Goal: Transaction & Acquisition: Purchase product/service

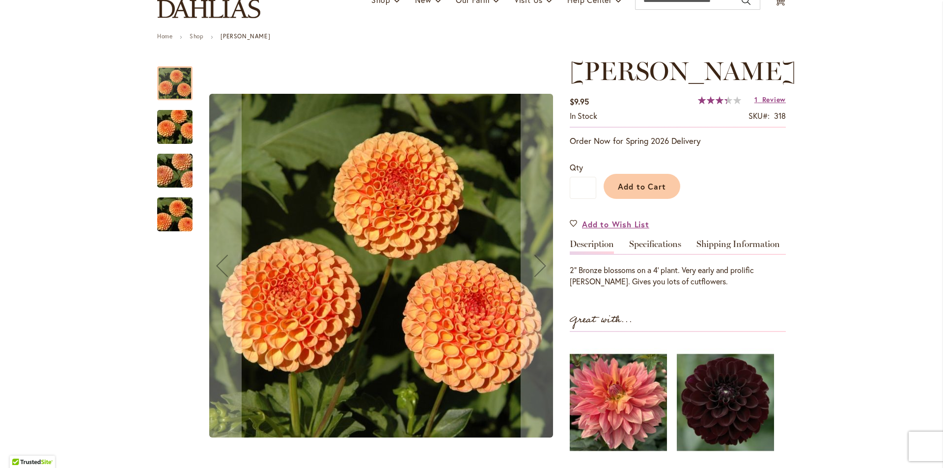
scroll to position [147, 0]
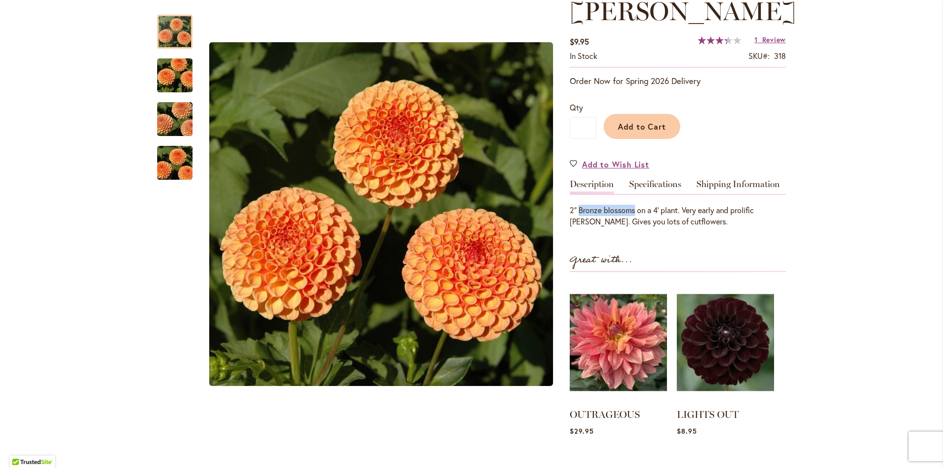
drag, startPoint x: 575, startPoint y: 209, endPoint x: 632, endPoint y: 206, distance: 57.0
click at [632, 206] on p "2" Bronze blossoms on a 4' plant. Very early and prolific bloomer. Gives you lo…" at bounding box center [677, 216] width 216 height 23
copy p "Bronze blossoms"
click at [650, 245] on div "AMBER QUEEN $9.95 In stock SKU 318 Rating: 67 % of 100 1 Review Add Your Review…" at bounding box center [677, 256] width 216 height 519
click at [739, 210] on p "2" Bronze blossoms on a 4' plant. Very early and prolific bloomer. Gives you lo…" at bounding box center [677, 216] width 216 height 23
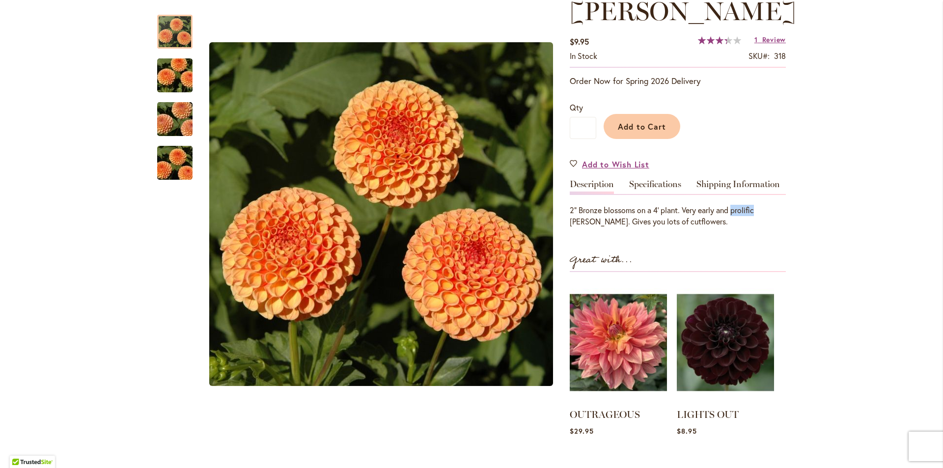
click at [738, 210] on p "2" Bronze blossoms on a 4' plant. Very early and prolific bloomer. Gives you lo…" at bounding box center [677, 216] width 216 height 23
copy p "prolific"
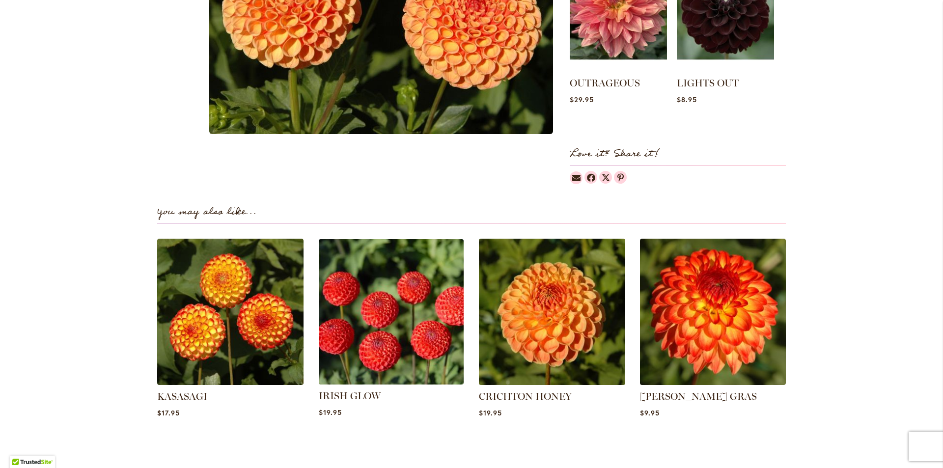
scroll to position [491, 0]
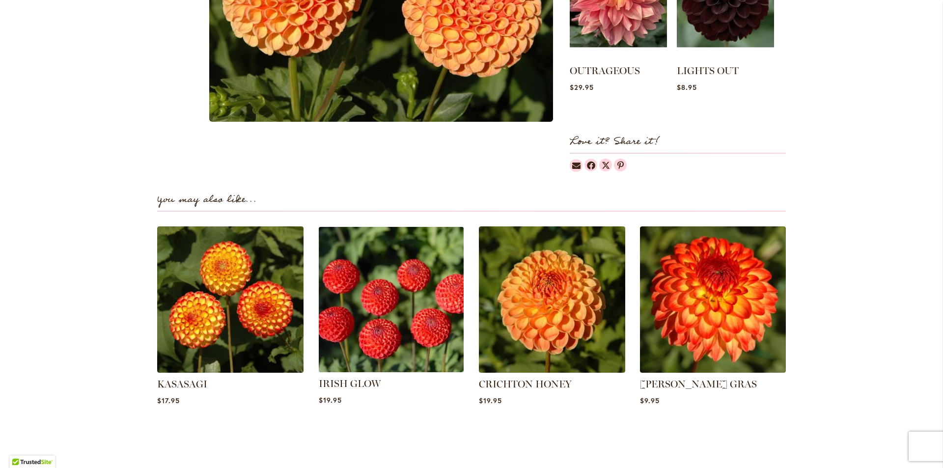
click at [379, 360] on img at bounding box center [391, 299] width 152 height 152
